Goal: Task Accomplishment & Management: Use online tool/utility

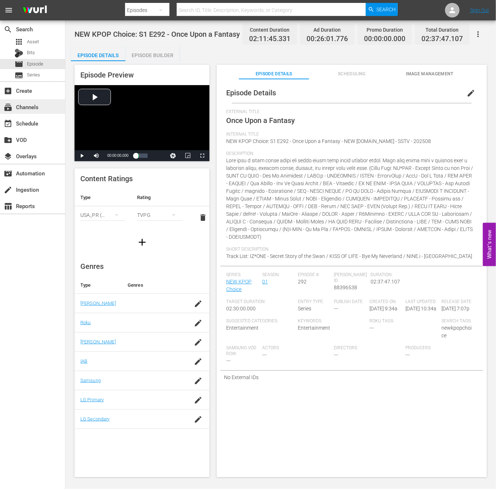
click at [34, 109] on div "subscriptions Channels" at bounding box center [20, 106] width 41 height 7
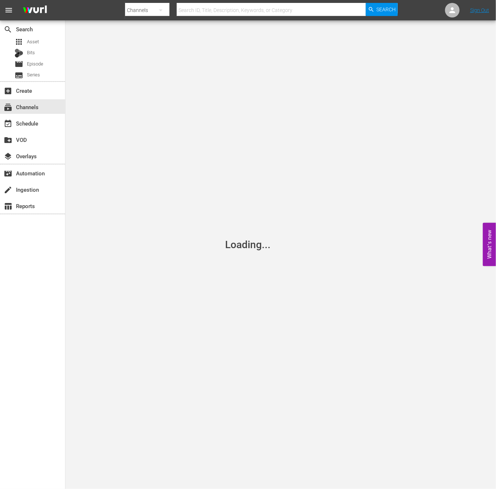
click at [197, 13] on input "text" at bounding box center [271, 9] width 189 height 17
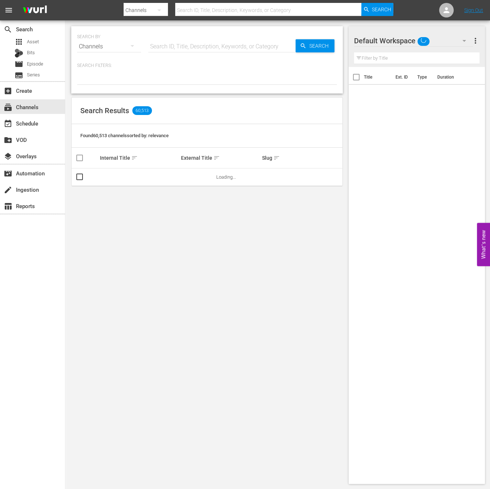
click at [159, 52] on hr at bounding box center [221, 52] width 147 height 0
click at [179, 17] on div at bounding box center [258, 17] width 269 height 3
click at [180, 46] on input "text" at bounding box center [221, 46] width 147 height 17
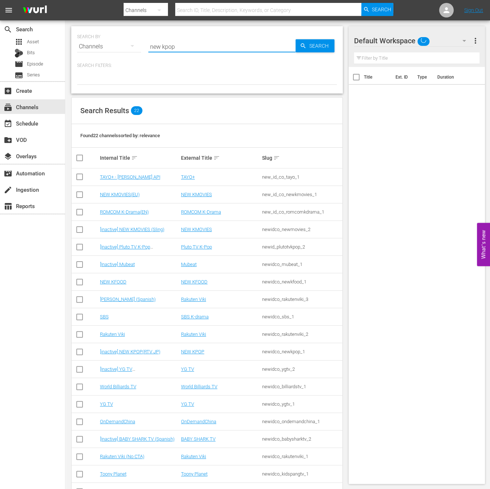
type input "new kpop"
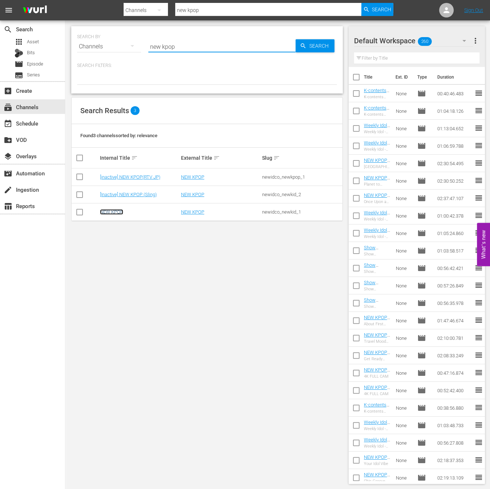
click at [115, 212] on link "NEW KPOP" at bounding box center [111, 211] width 23 height 5
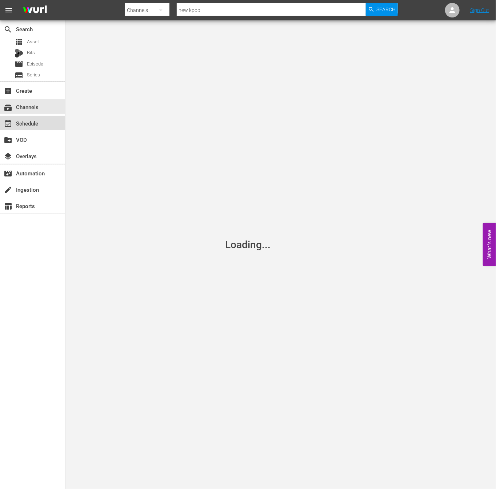
click at [45, 122] on div "event_available Schedule" at bounding box center [32, 123] width 65 height 15
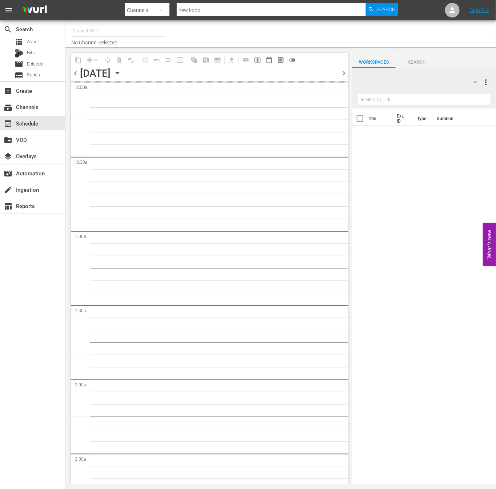
type input "NEW KPOP (617)"
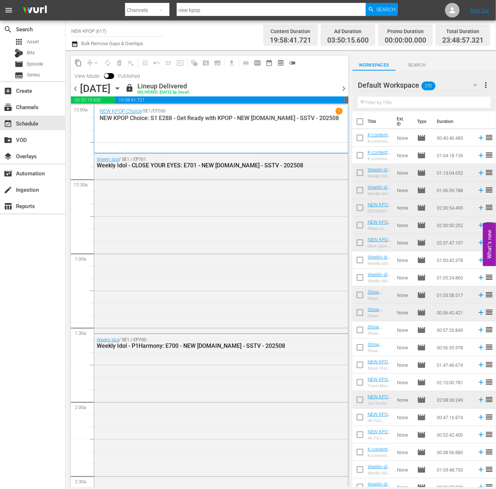
click at [348, 86] on span "chevron_right" at bounding box center [343, 88] width 9 height 9
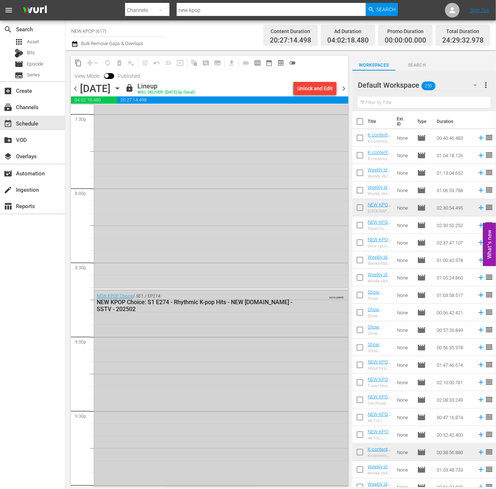
scroll to position [2747, 0]
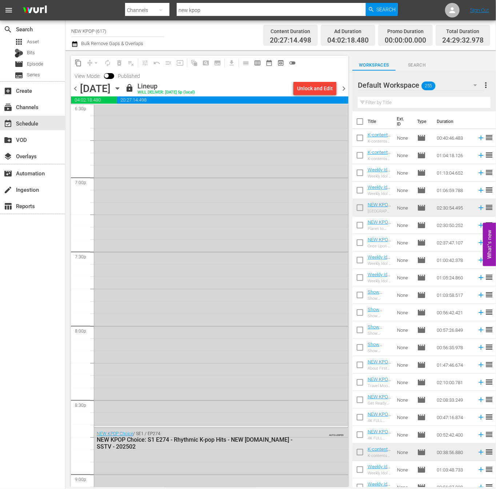
click at [343, 88] on span "chevron_right" at bounding box center [343, 88] width 9 height 9
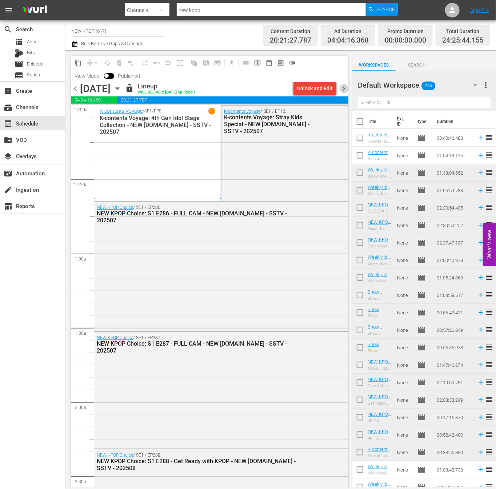
click at [347, 87] on span "chevron_right" at bounding box center [343, 88] width 9 height 9
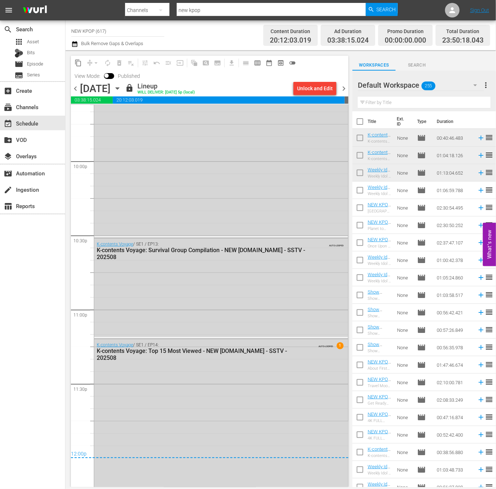
scroll to position [3218, 0]
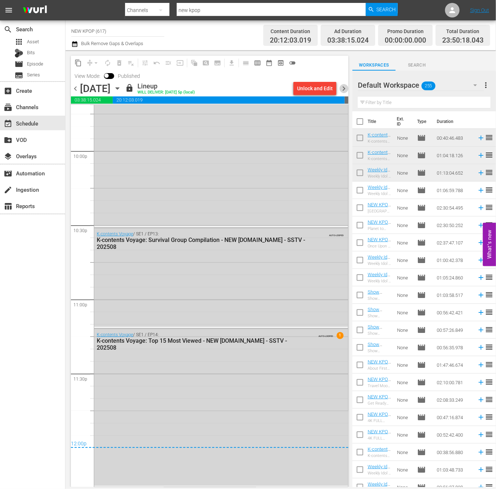
click at [342, 86] on span "chevron_right" at bounding box center [343, 88] width 9 height 9
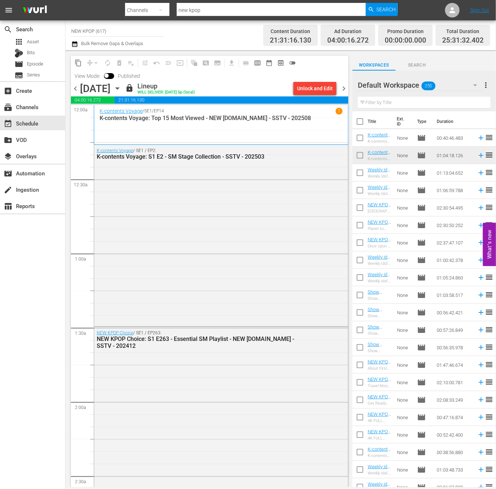
click at [343, 87] on span "chevron_right" at bounding box center [343, 88] width 9 height 9
